Goal: Find specific page/section: Find specific page/section

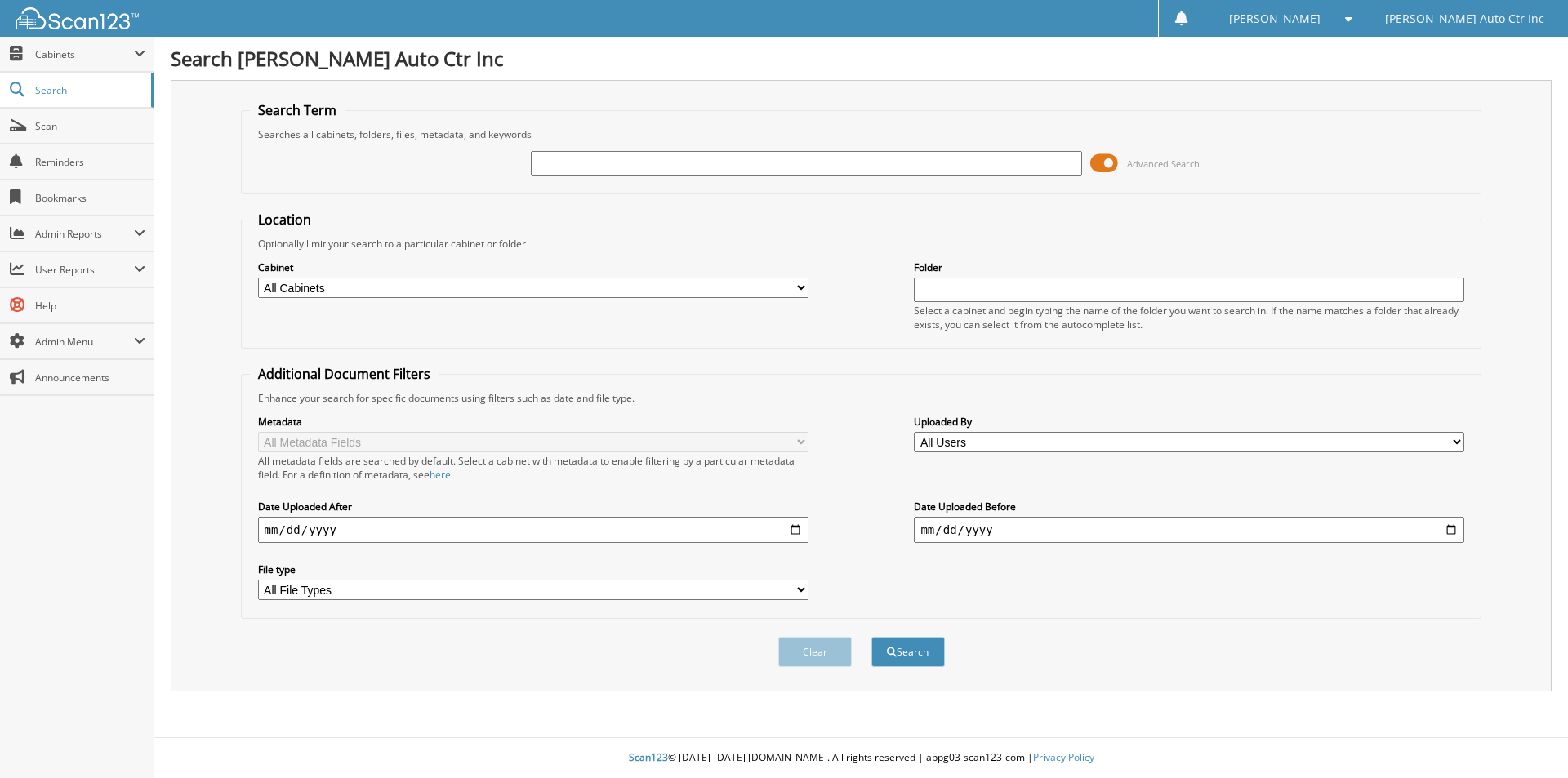
click at [581, 166] on input "text" at bounding box center [806, 163] width 551 height 25
type input "13183"
click at [871, 637] on button "Search" at bounding box center [908, 652] width 74 height 31
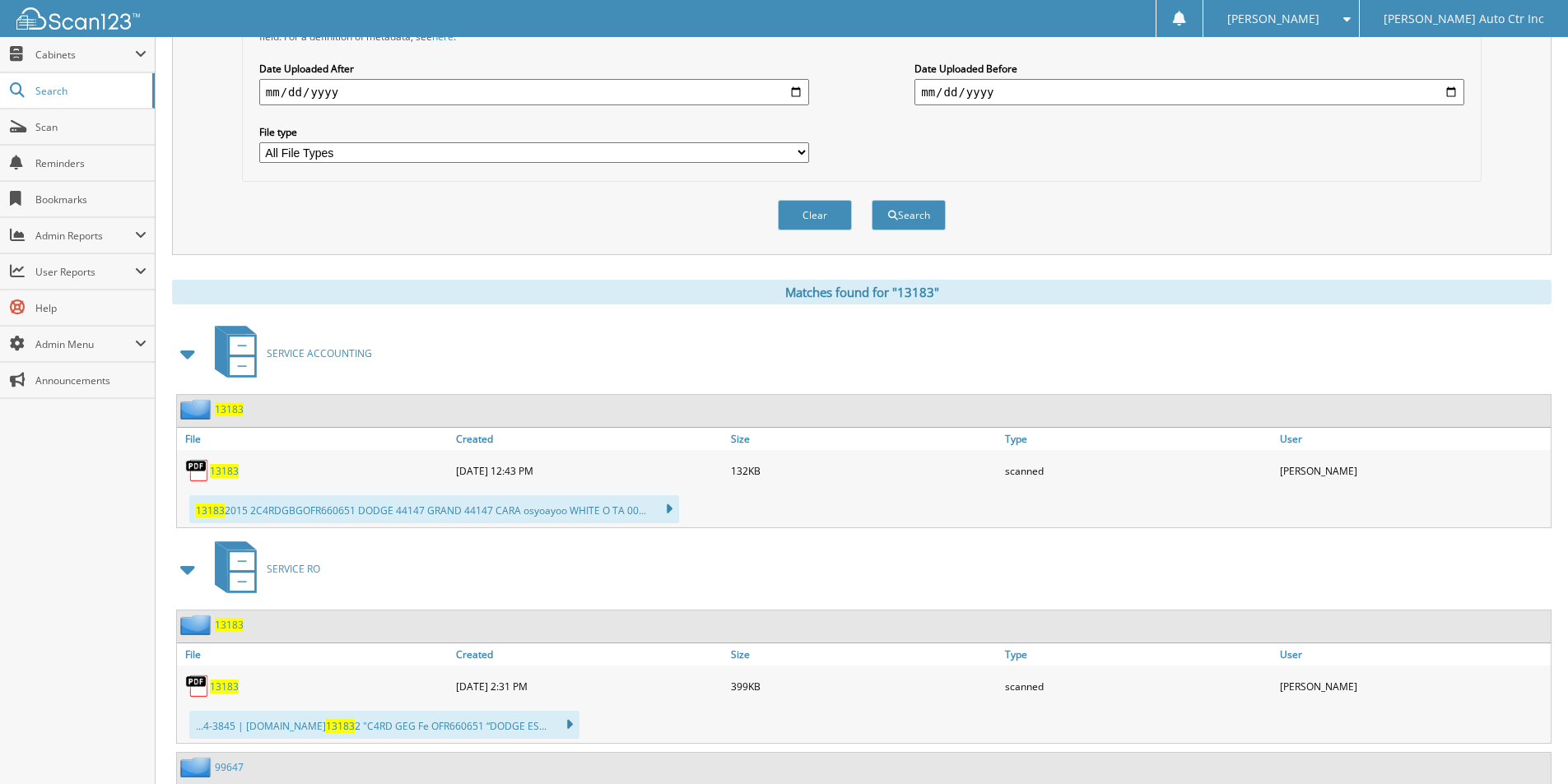
scroll to position [493, 0]
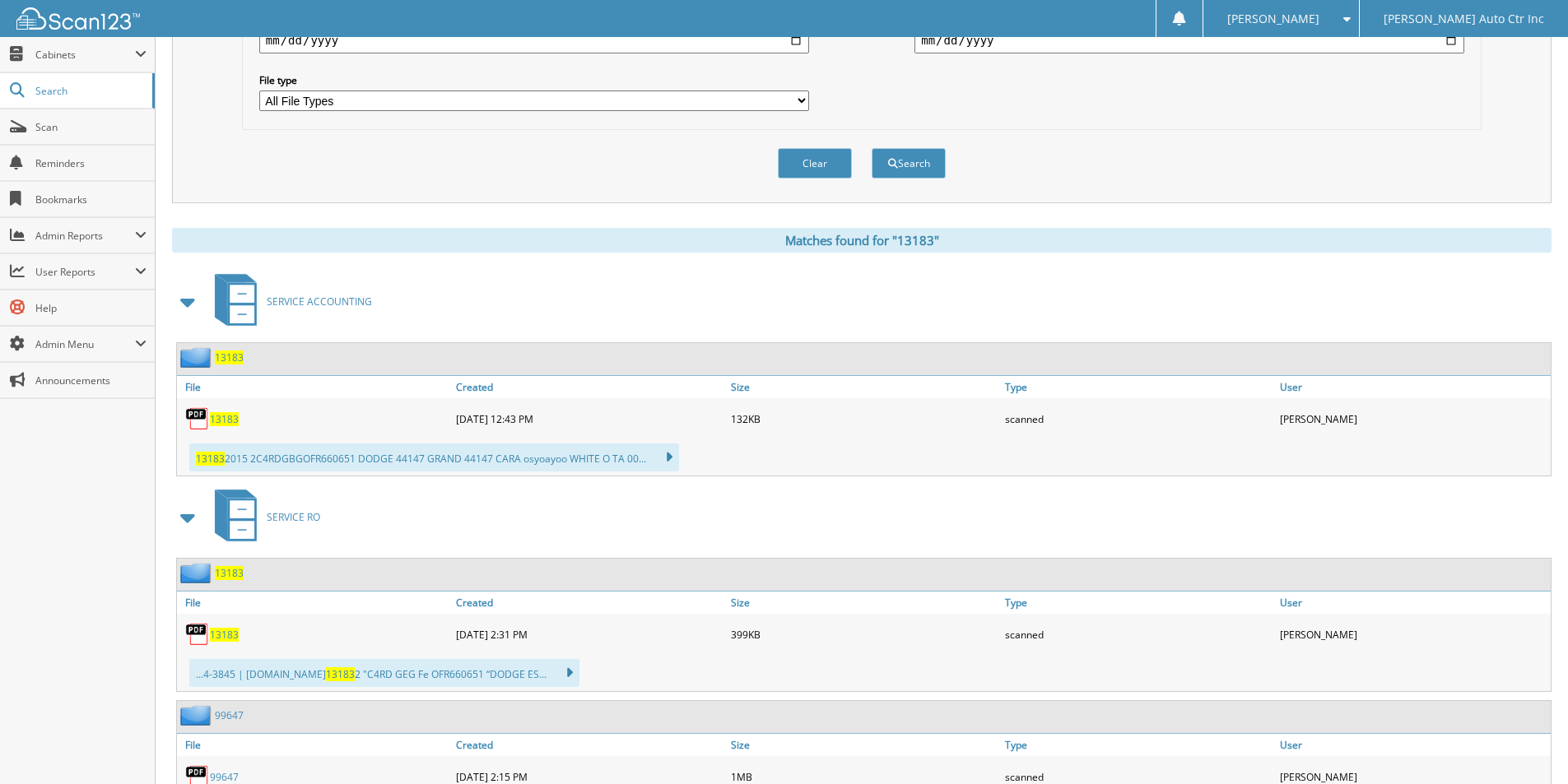
click at [228, 358] on span "13183" at bounding box center [229, 357] width 29 height 14
